Goal: Information Seeking & Learning: Learn about a topic

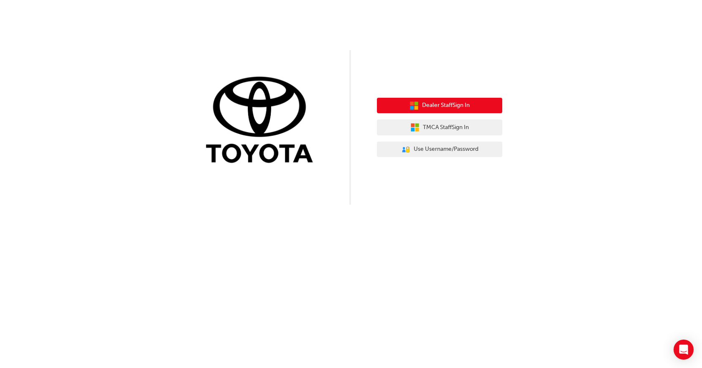
click at [456, 105] on span "Dealer Staff Sign In" at bounding box center [446, 106] width 48 height 10
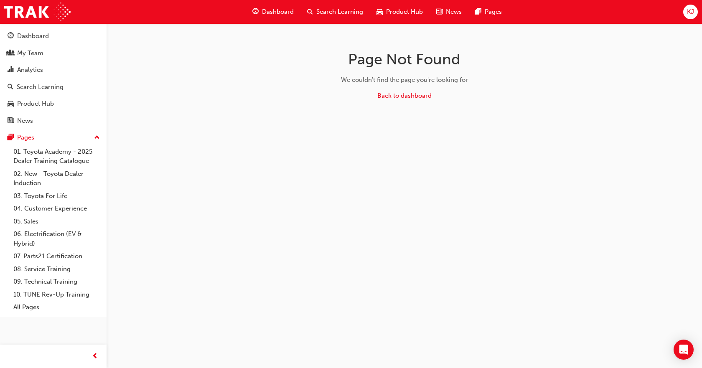
click at [316, 9] on span "Search Learning" at bounding box center [339, 12] width 47 height 10
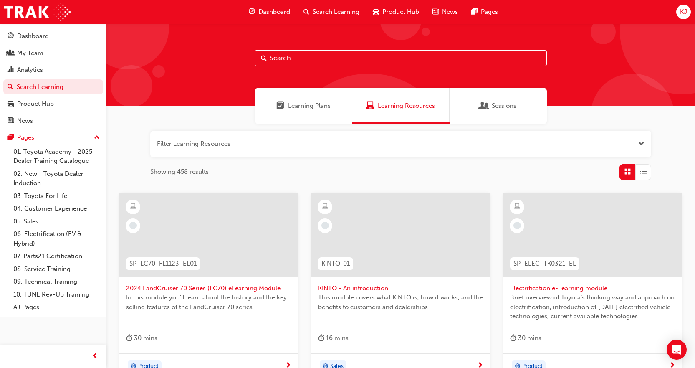
click at [320, 61] on input "text" at bounding box center [401, 58] width 292 height 16
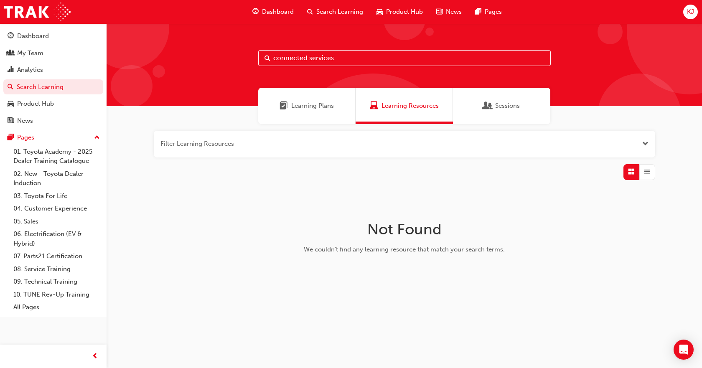
type input "connected services"
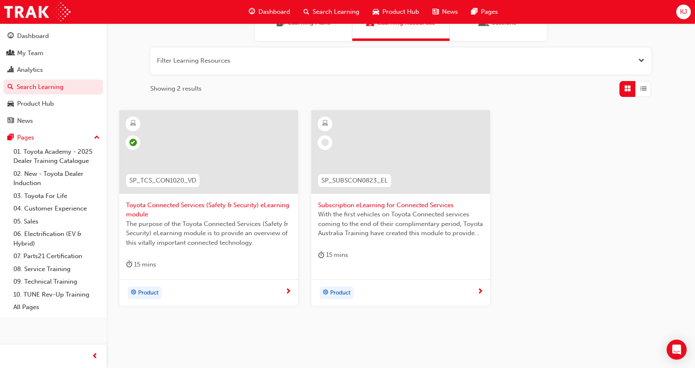
scroll to position [84, 0]
click at [451, 165] on div at bounding box center [401, 152] width 179 height 84
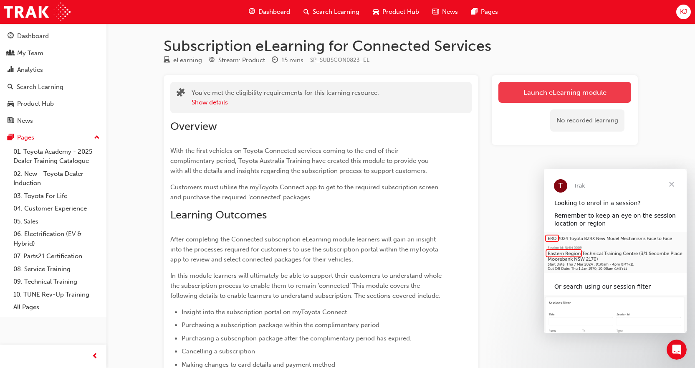
click at [578, 94] on link "Launch eLearning module" at bounding box center [565, 92] width 133 height 21
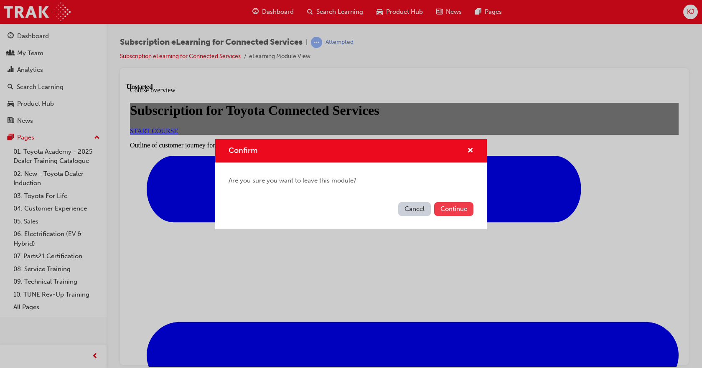
click at [450, 209] on button "Continue" at bounding box center [453, 209] width 39 height 14
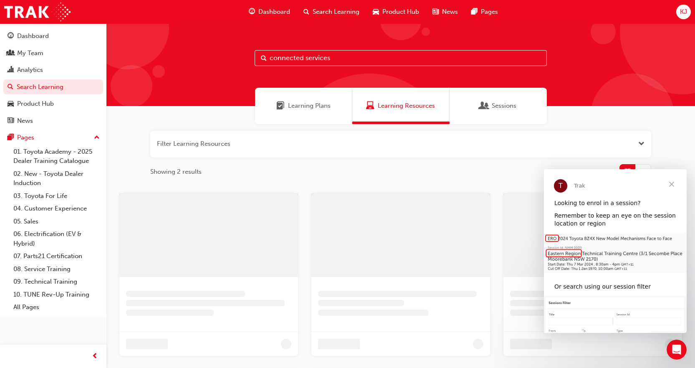
scroll to position [84, 0]
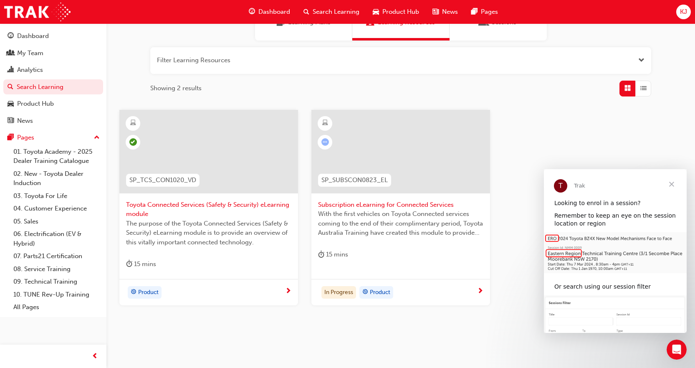
click at [199, 224] on span "The purpose of the Toyota Connected Services (Safety & Security) eLearning modu…" at bounding box center [208, 233] width 165 height 28
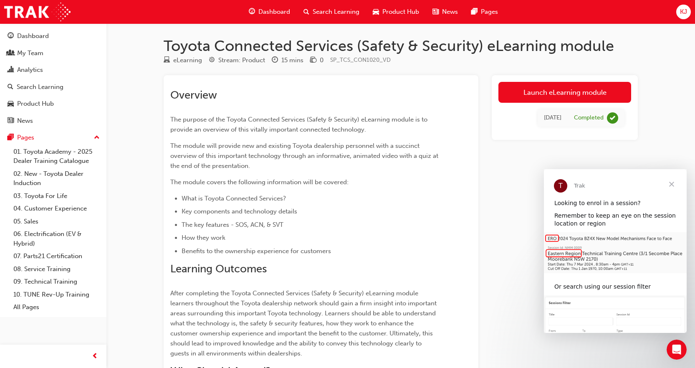
scroll to position [84, 0]
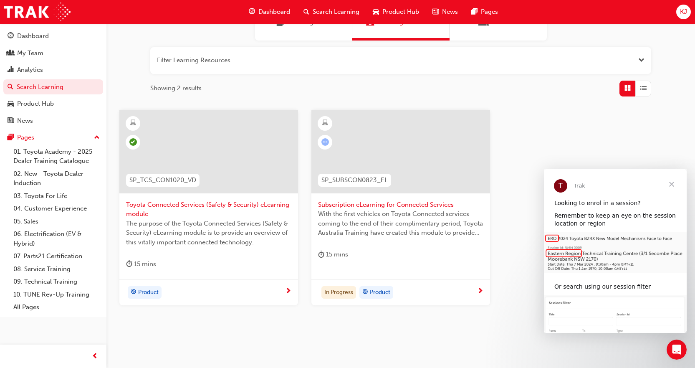
click at [433, 233] on span "With the first vehicles on Toyota Connected services coming to the end of their…" at bounding box center [400, 223] width 165 height 28
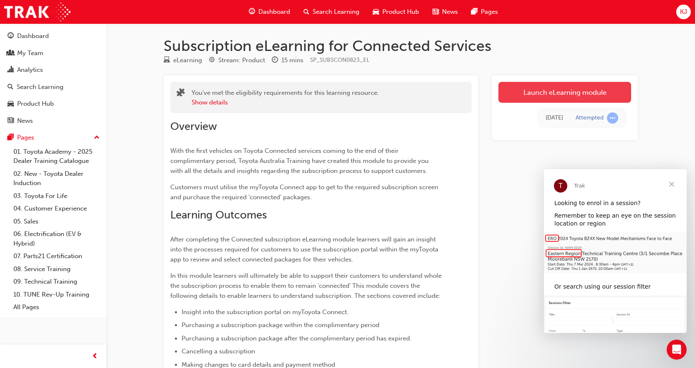
click at [561, 91] on link "Launch eLearning module" at bounding box center [565, 92] width 133 height 21
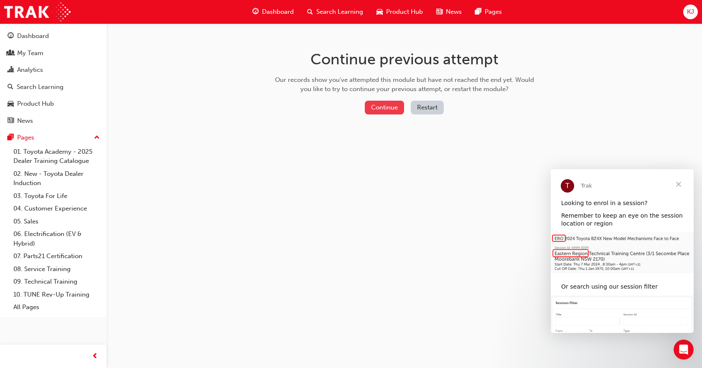
click at [390, 106] on button "Continue" at bounding box center [384, 108] width 39 height 14
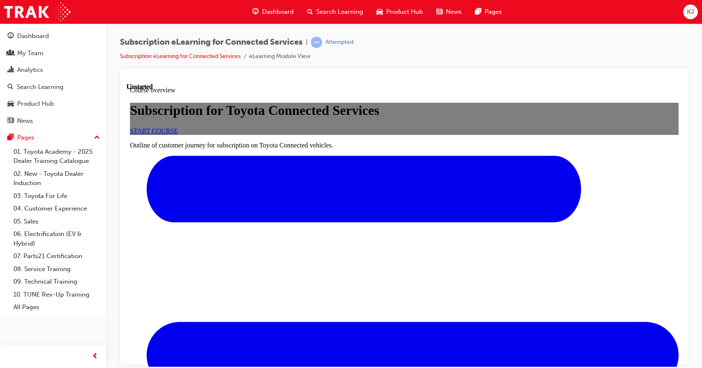
click at [178, 134] on span "START COURSE" at bounding box center [154, 130] width 48 height 7
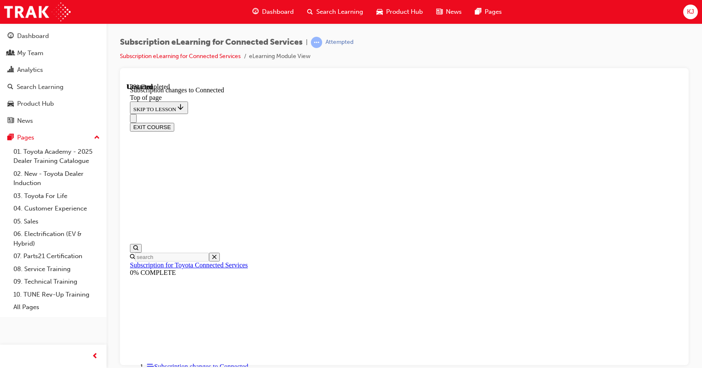
scroll to position [235, 0]
